Goal: Information Seeking & Learning: Learn about a topic

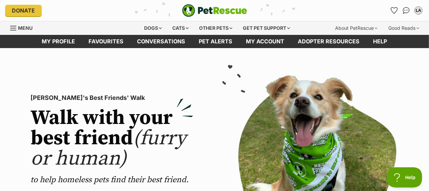
click at [109, 41] on link "Favourites" at bounding box center [106, 41] width 49 height 13
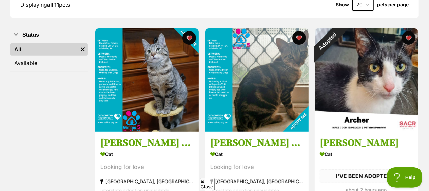
click at [174, 70] on img at bounding box center [147, 81] width 104 height 104
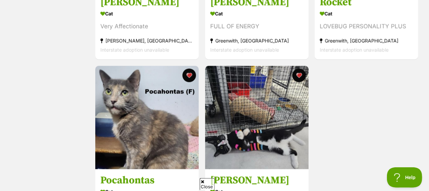
click at [278, 115] on img at bounding box center [257, 118] width 104 height 104
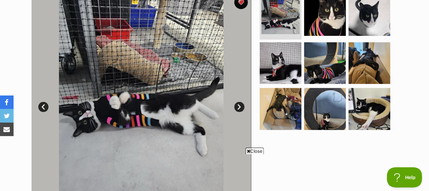
click at [260, 149] on span "Close" at bounding box center [255, 151] width 18 height 7
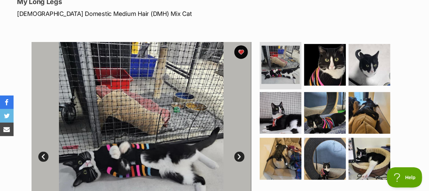
scroll to position [97, 0]
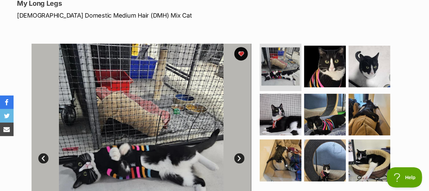
click at [285, 112] on img at bounding box center [281, 115] width 42 height 42
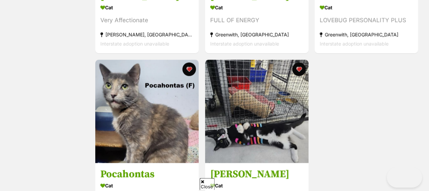
click at [164, 134] on img at bounding box center [147, 112] width 104 height 104
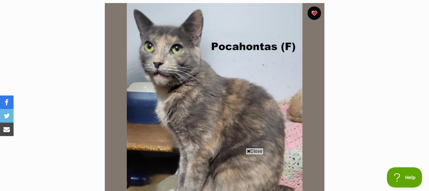
scroll to position [142, 0]
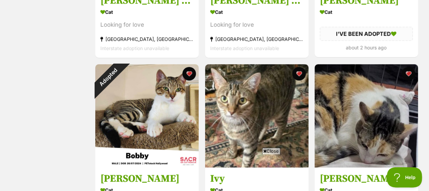
scroll to position [253, 0]
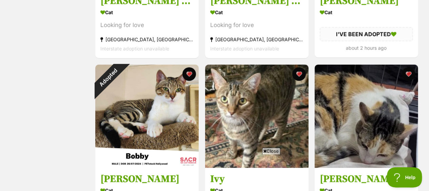
click at [189, 73] on button "favourite" at bounding box center [190, 75] width 14 height 14
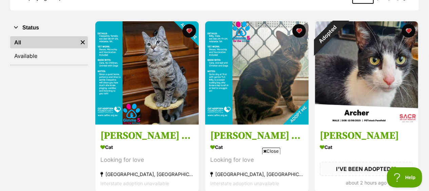
scroll to position [117, 0]
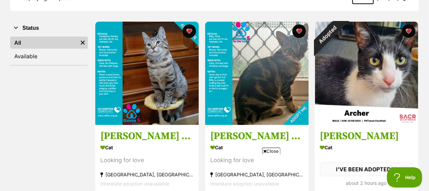
click at [407, 36] on button "favourite" at bounding box center [409, 31] width 14 height 14
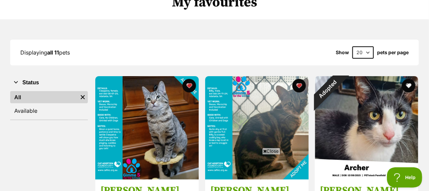
click at [279, 117] on img at bounding box center [257, 128] width 104 height 104
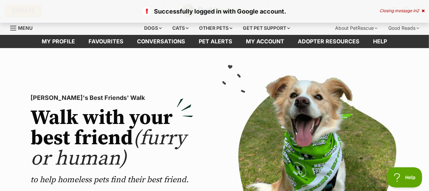
click at [179, 29] on div "Cats" at bounding box center [181, 28] width 26 height 14
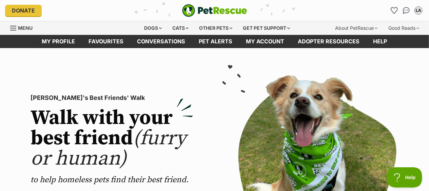
click at [175, 28] on div "Cats" at bounding box center [181, 28] width 26 height 14
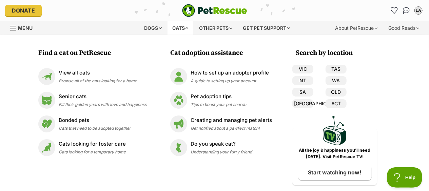
click at [306, 92] on link "SA" at bounding box center [303, 92] width 21 height 9
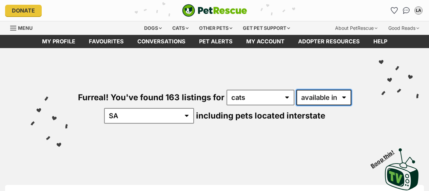
click at [337, 94] on select "available in located in" at bounding box center [324, 98] width 55 height 16
select select "disabled"
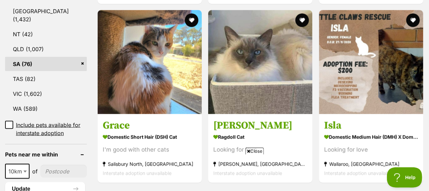
click at [180, 82] on img at bounding box center [150, 62] width 104 height 104
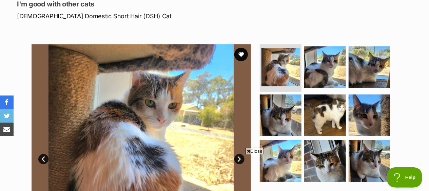
scroll to position [100, 0]
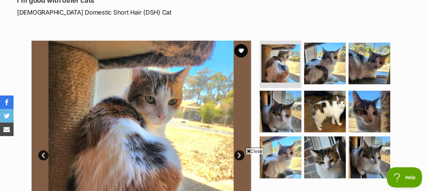
click at [243, 54] on button "favourite" at bounding box center [242, 51] width 14 height 14
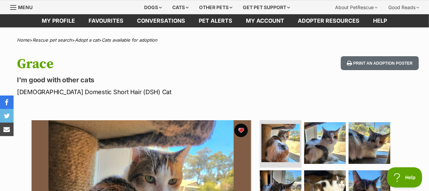
scroll to position [0, 0]
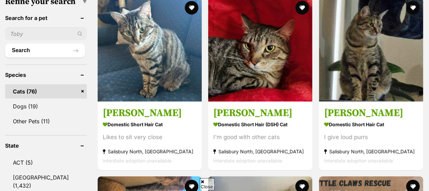
click at [384, 69] on img at bounding box center [371, 50] width 104 height 104
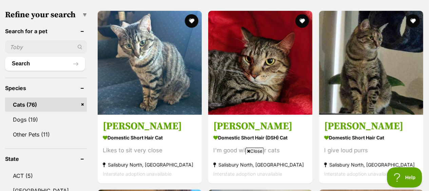
click at [389, 69] on img at bounding box center [371, 63] width 104 height 104
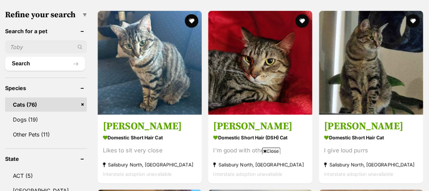
click at [173, 93] on img at bounding box center [150, 63] width 104 height 104
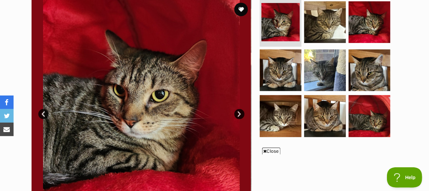
scroll to position [140, 0]
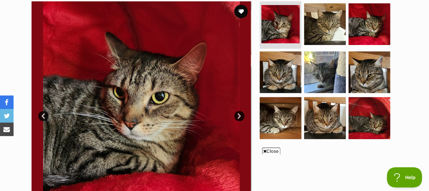
click at [244, 15] on button "favourite" at bounding box center [242, 12] width 14 height 14
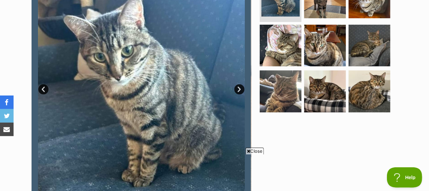
scroll to position [168, 0]
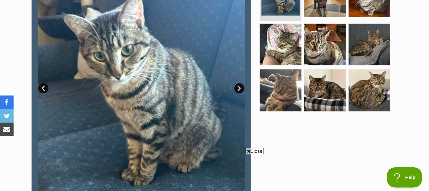
click at [236, 92] on img at bounding box center [142, 84] width 220 height 220
click at [236, 88] on link "Next" at bounding box center [240, 89] width 10 height 10
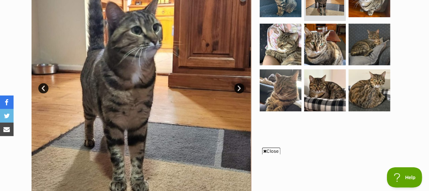
click at [241, 84] on link "Next" at bounding box center [240, 89] width 10 height 10
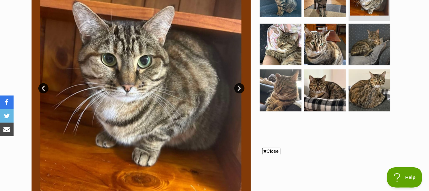
click at [243, 88] on link "Next" at bounding box center [240, 89] width 10 height 10
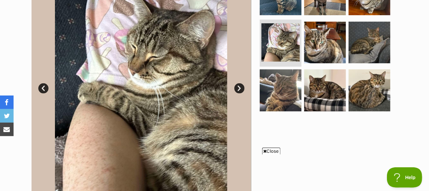
click at [241, 90] on link "Next" at bounding box center [240, 89] width 10 height 10
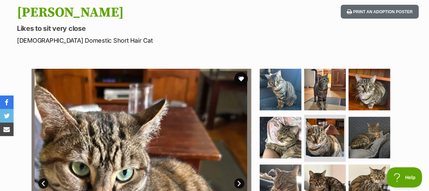
scroll to position [0, 0]
